Goal: Task Accomplishment & Management: Manage account settings

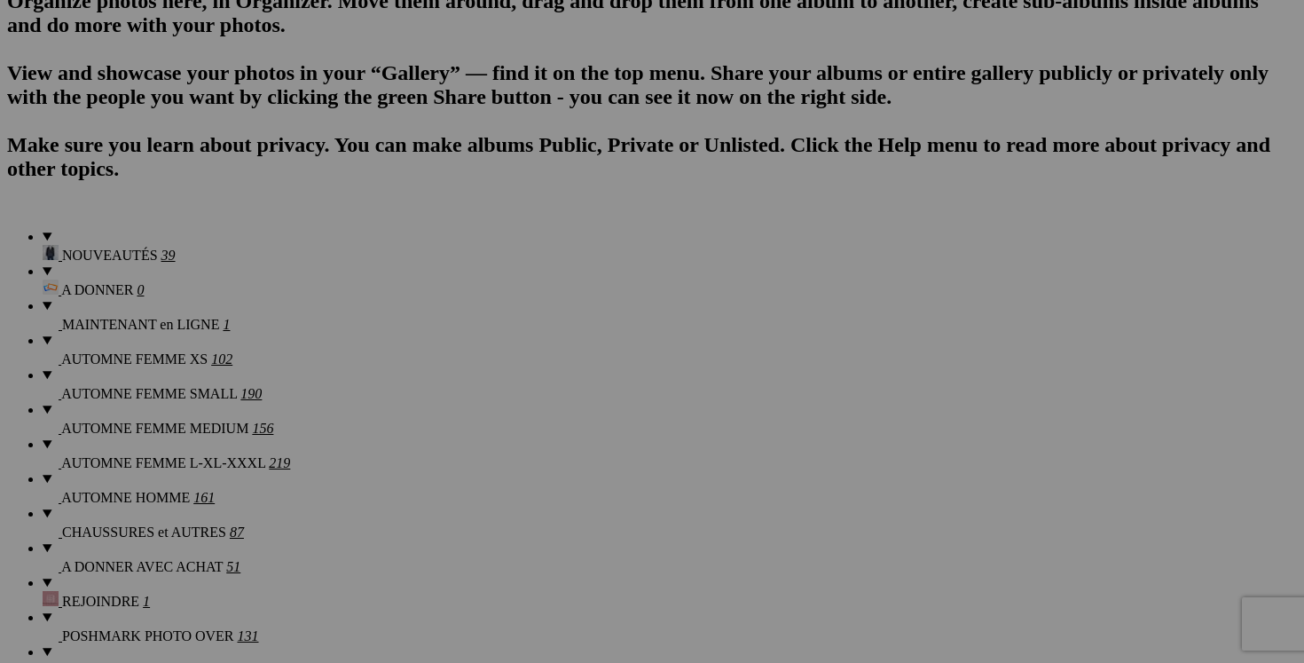
scroll to position [0, 12]
drag, startPoint x: 428, startPoint y: 286, endPoint x: 567, endPoint y: 291, distance: 138.5
drag, startPoint x: 684, startPoint y: 286, endPoint x: 618, endPoint y: 278, distance: 66.1
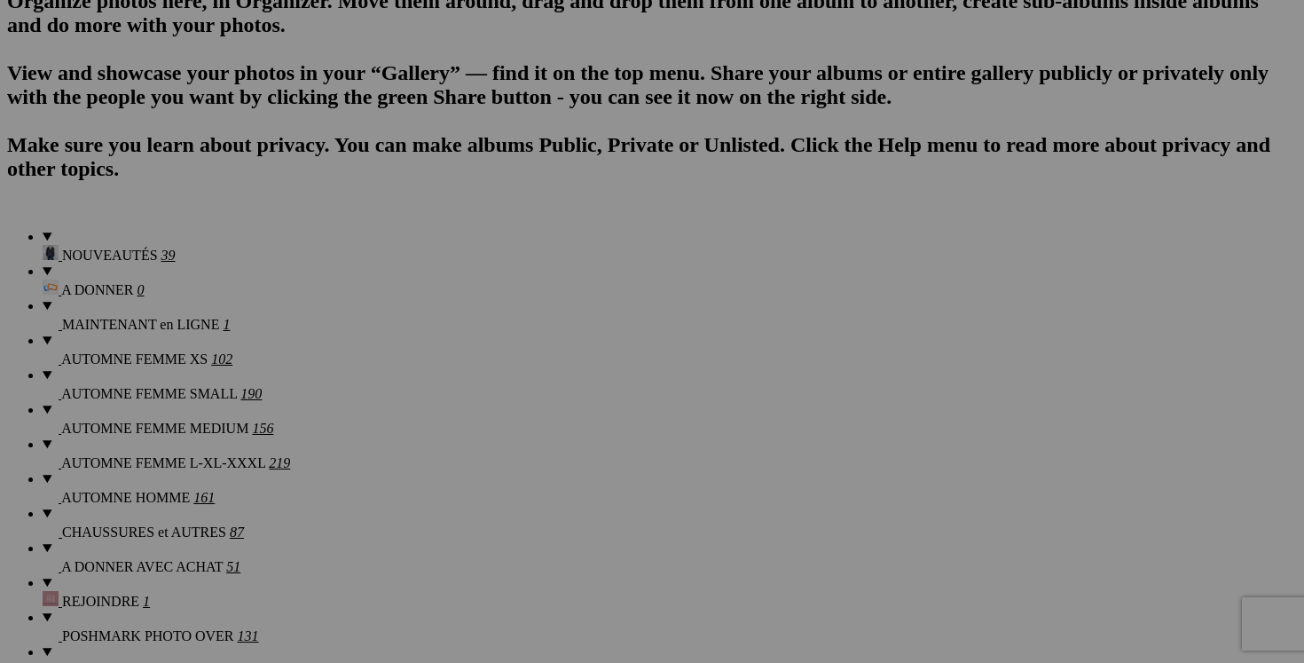
paste input "chandail LULULEMON fait taille 4"
type input "chandail LULULEMON fait taille 4"
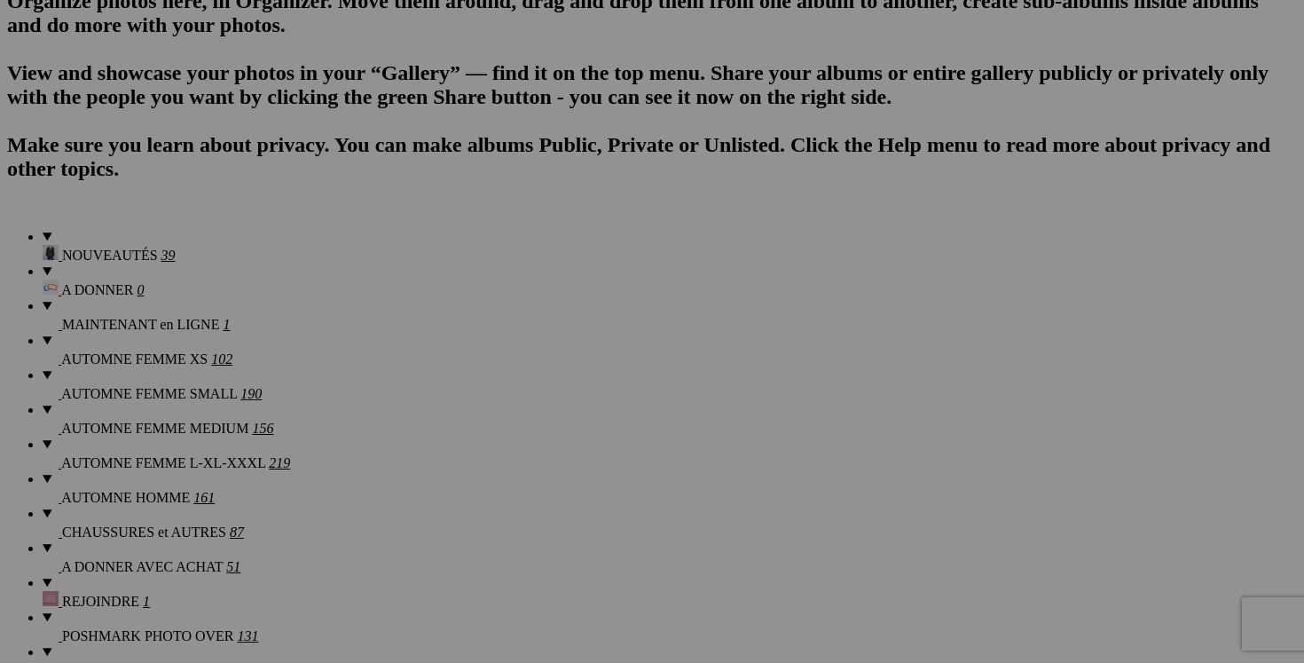
drag, startPoint x: 853, startPoint y: 282, endPoint x: 757, endPoint y: 279, distance: 95.8
paste input "chandail LULULEMON fait taille 4"
type input "chandail LULULEMON fait taille 4"
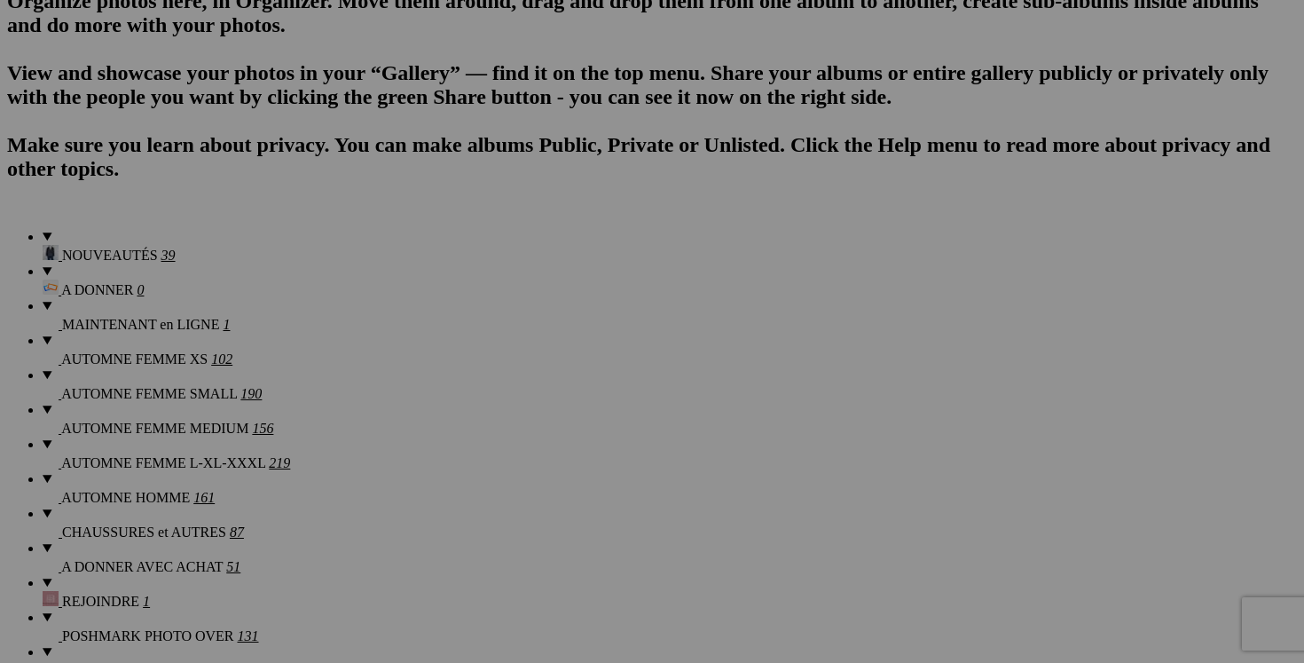
scroll to position [0, 0]
drag, startPoint x: 1003, startPoint y: 281, endPoint x: 914, endPoint y: 275, distance: 88.9
paste input "chandail LULULEMON fait taille 4"
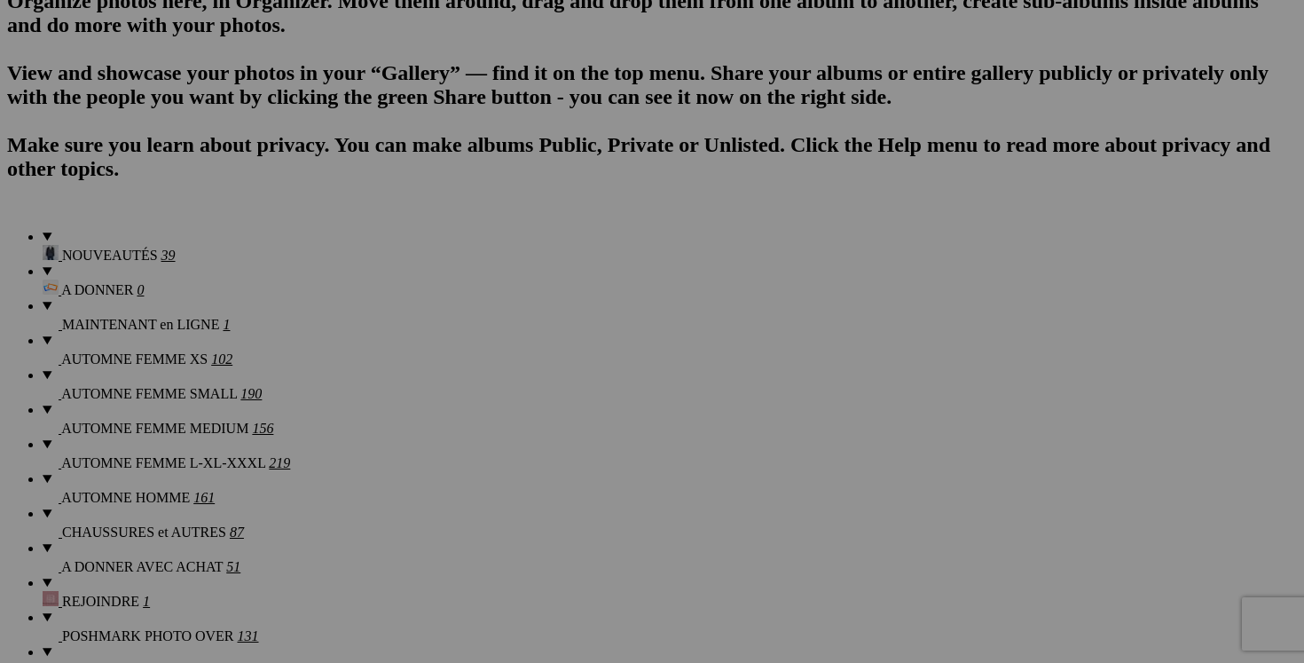
type input "chandail LULULEMON fait taille 4"
drag, startPoint x: 1167, startPoint y: 287, endPoint x: 1070, endPoint y: 281, distance: 97.8
paste input "chandail LULULEMON fait taille 4"
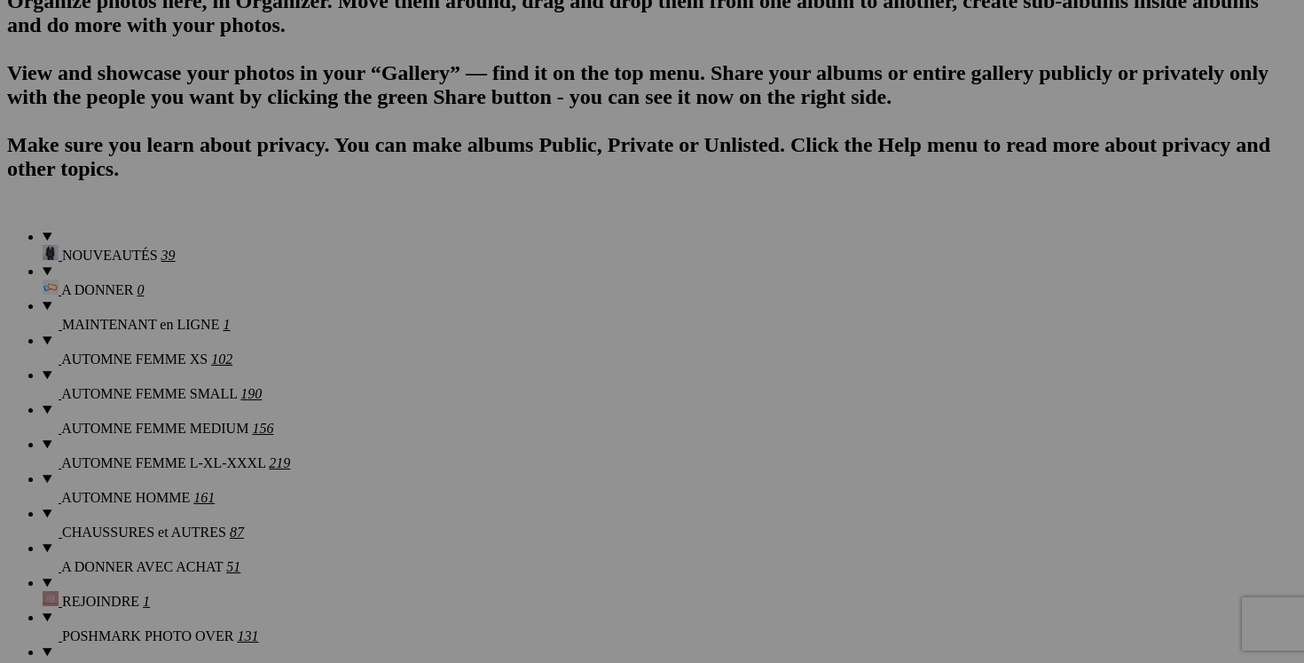
type input "chandail LULULEMON fait taille 4"
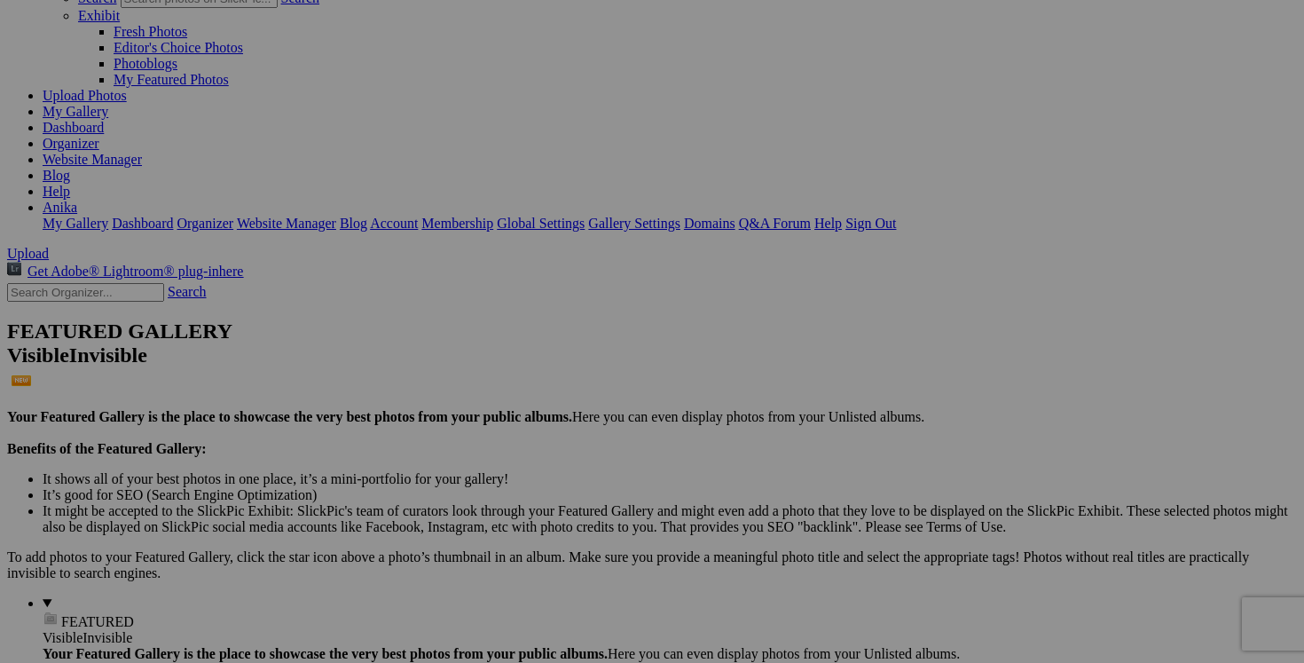
scroll to position [134, 0]
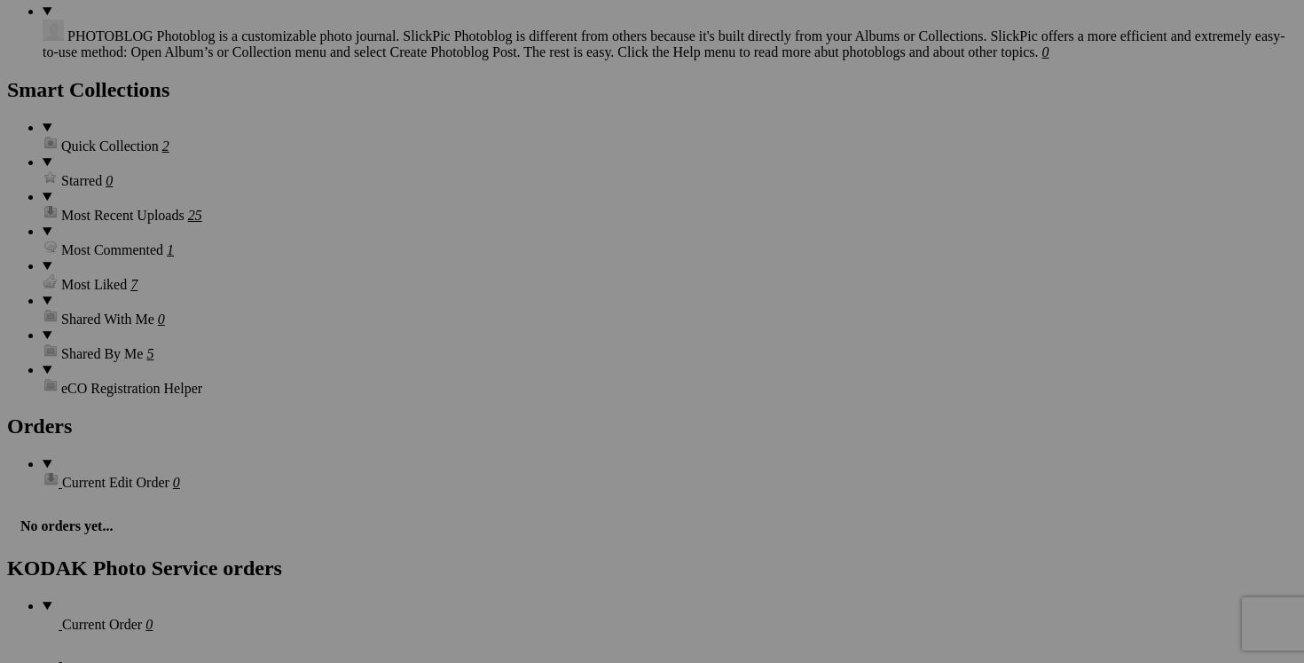
scroll to position [2414, 0]
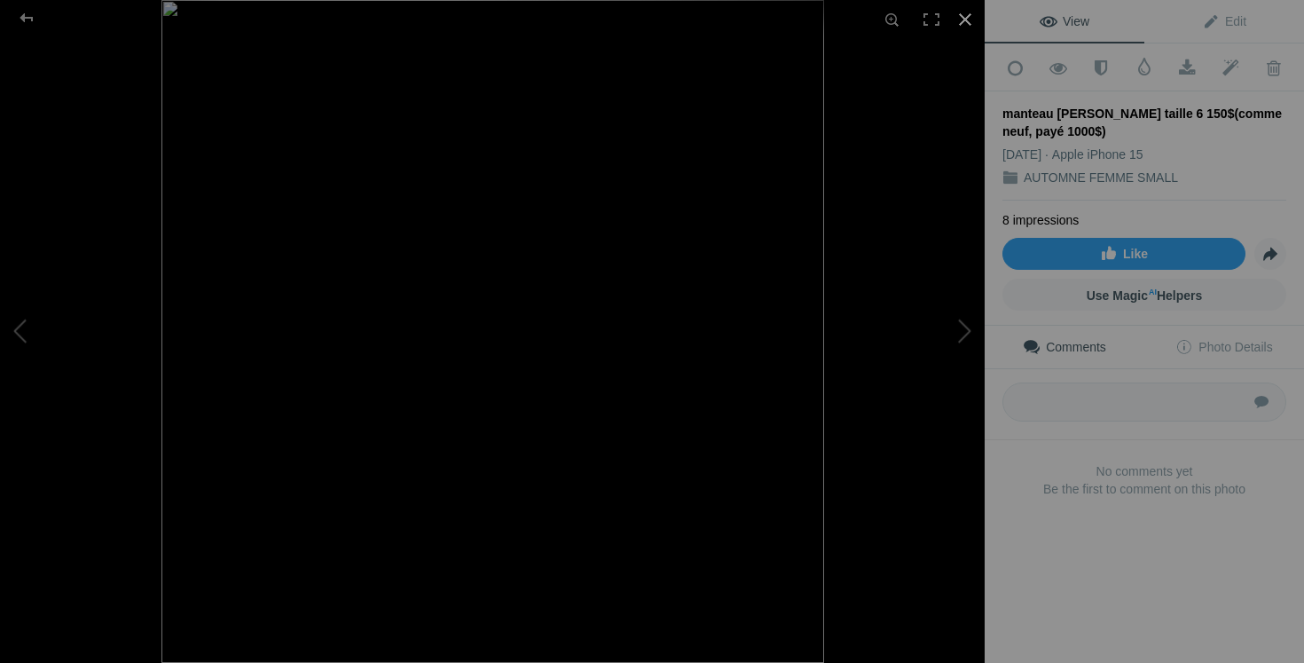
click at [963, 24] on div at bounding box center [964, 19] width 39 height 39
